Goal: Information Seeking & Learning: Learn about a topic

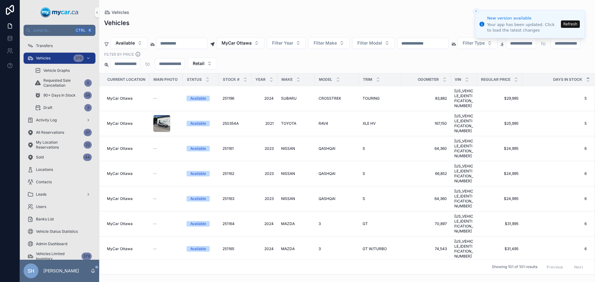
click at [330, 20] on div "Vehicles" at bounding box center [347, 23] width 486 height 9
click at [569, 22] on button "Refresh" at bounding box center [570, 23] width 19 height 7
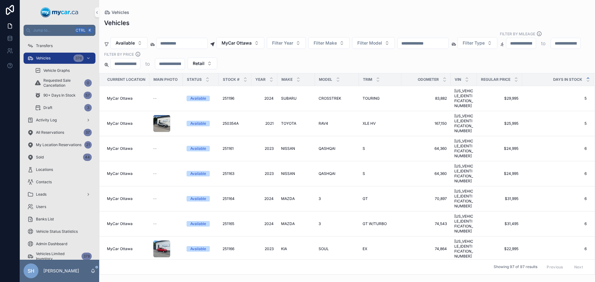
click at [435, 39] on input "scrollable content" at bounding box center [423, 43] width 51 height 9
type input "******"
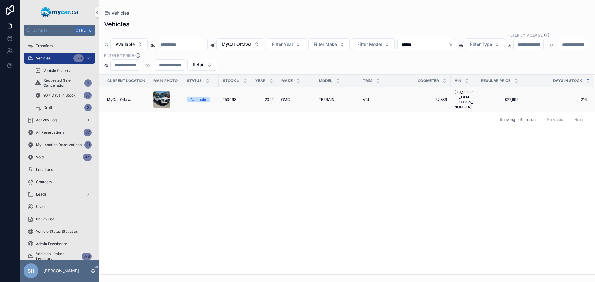
click at [323, 97] on span "TERRAIN" at bounding box center [327, 99] width 16 height 5
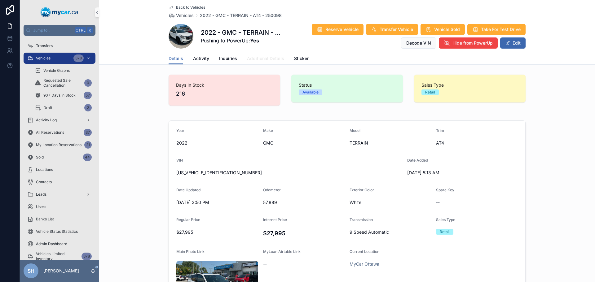
click at [259, 57] on span "Additional Details" at bounding box center [265, 58] width 37 height 6
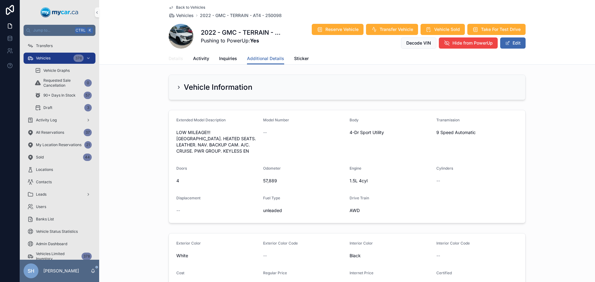
click at [176, 56] on span "Details" at bounding box center [176, 58] width 15 height 6
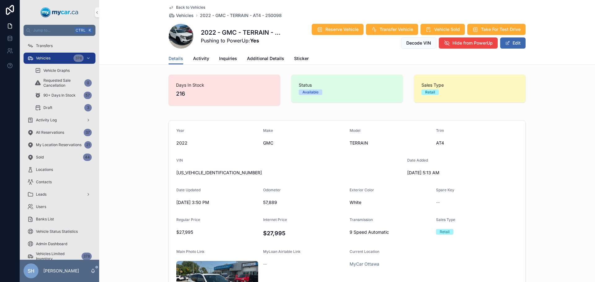
click at [547, 124] on div "Year [DATE] Make GMC Model TERRAIN Trim AT4 VIN [US_VEHICLE_IDENTIFICATION_NUMB…" at bounding box center [347, 226] width 496 height 217
click at [201, 58] on span "Activity" at bounding box center [201, 58] width 16 height 6
click at [33, 57] on icon "scrollable content" at bounding box center [30, 58] width 6 height 6
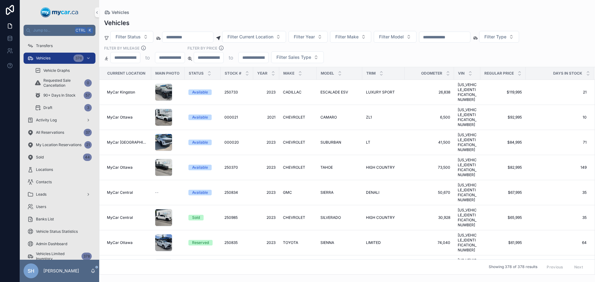
click at [450, 40] on input "scrollable content" at bounding box center [444, 37] width 51 height 9
type input "******"
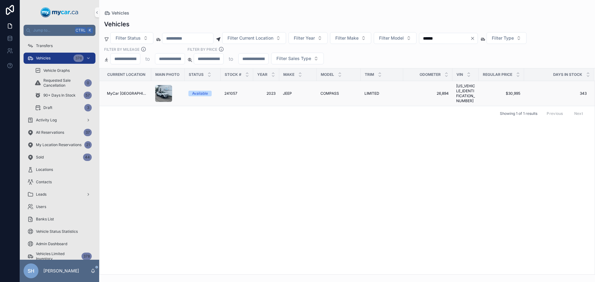
click at [233, 92] on span "241057" at bounding box center [230, 93] width 13 height 5
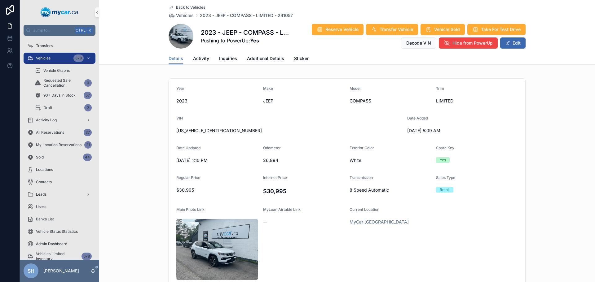
scroll to position [31, 0]
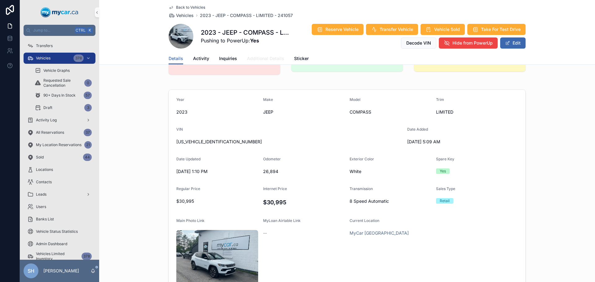
click at [258, 61] on span "Additional Details" at bounding box center [265, 58] width 37 height 6
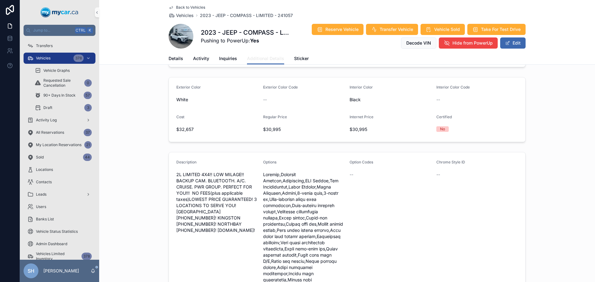
scroll to position [155, 0]
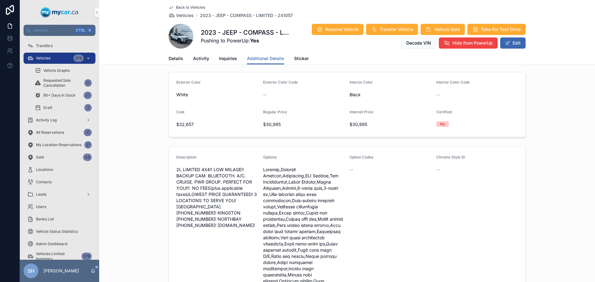
click at [50, 58] on span "Vehicles" at bounding box center [43, 58] width 15 height 5
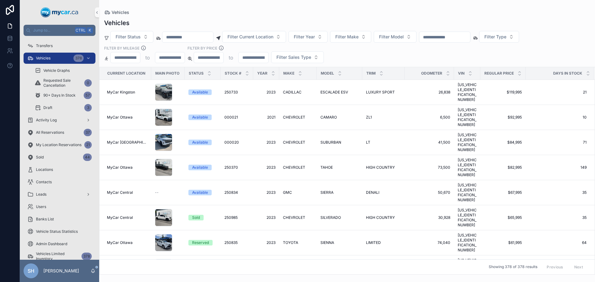
click at [448, 38] on input "scrollable content" at bounding box center [444, 37] width 51 height 9
type input "******"
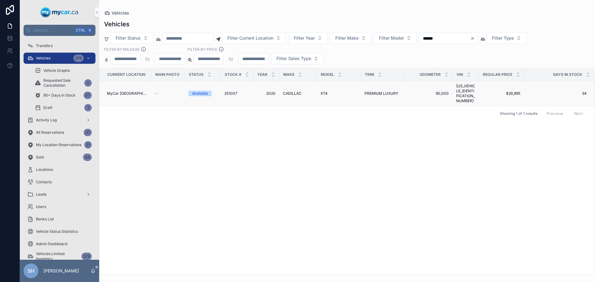
click at [291, 91] on span "CADILLAC" at bounding box center [292, 93] width 19 height 5
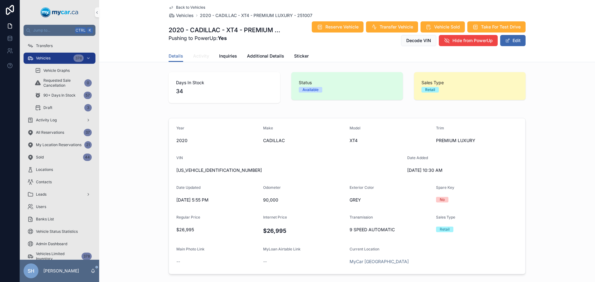
click at [202, 54] on span "Activity" at bounding box center [201, 56] width 16 height 6
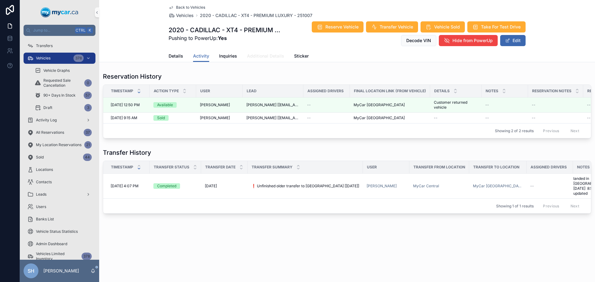
click at [275, 56] on span "Additional Details" at bounding box center [265, 56] width 37 height 6
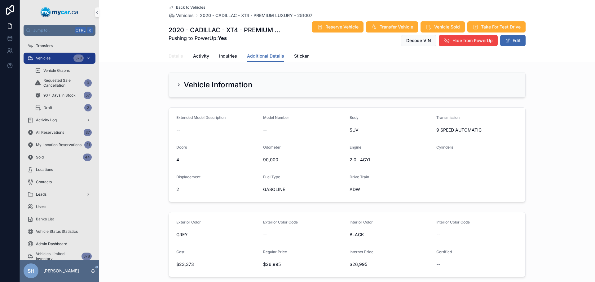
click at [174, 55] on span "Details" at bounding box center [176, 56] width 15 height 6
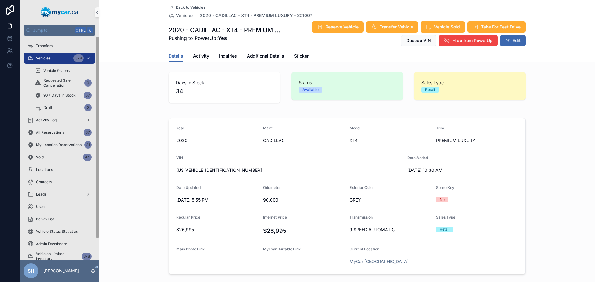
click at [47, 57] on span "Vehicles" at bounding box center [43, 58] width 15 height 5
